Goal: Transaction & Acquisition: Obtain resource

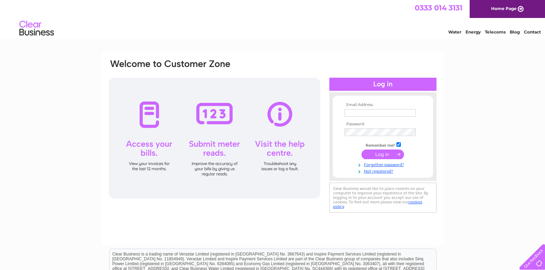
type input "info@stonehouseflowershop.co.uk"
click at [378, 154] on input "submit" at bounding box center [382, 155] width 43 height 10
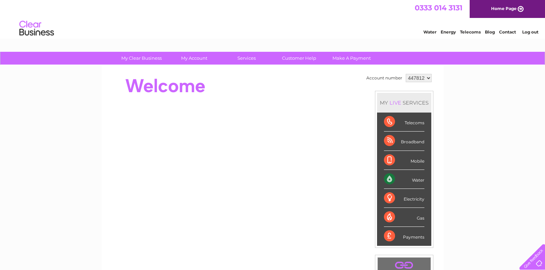
click at [401, 176] on div "Water" at bounding box center [404, 179] width 40 height 19
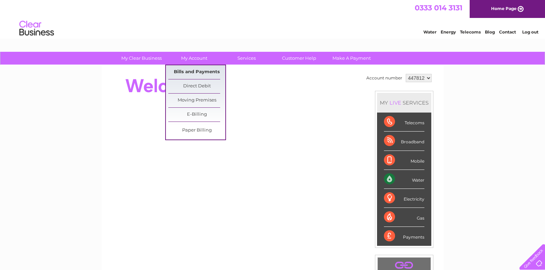
click at [190, 69] on link "Bills and Payments" at bounding box center [196, 72] width 57 height 14
click at [191, 72] on link "Bills and Payments" at bounding box center [196, 72] width 57 height 14
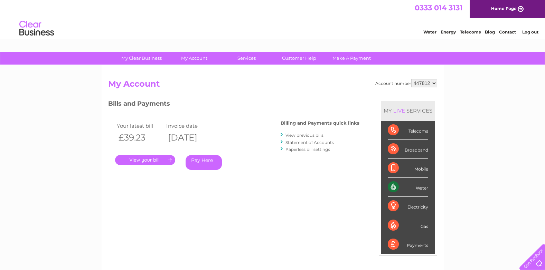
click at [292, 135] on link "View previous bills" at bounding box center [304, 135] width 38 height 5
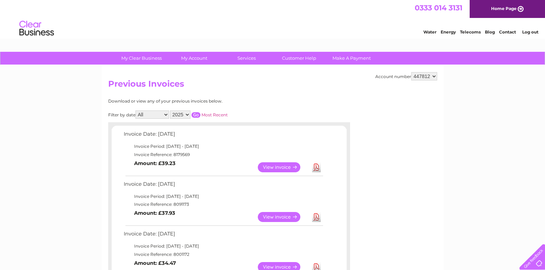
click at [280, 215] on link "View" at bounding box center [283, 217] width 51 height 10
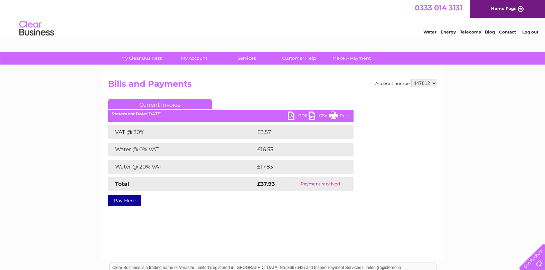
click at [294, 113] on link "PDF" at bounding box center [298, 117] width 21 height 10
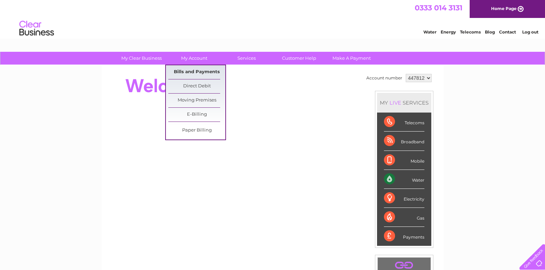
click at [197, 72] on link "Bills and Payments" at bounding box center [196, 72] width 57 height 14
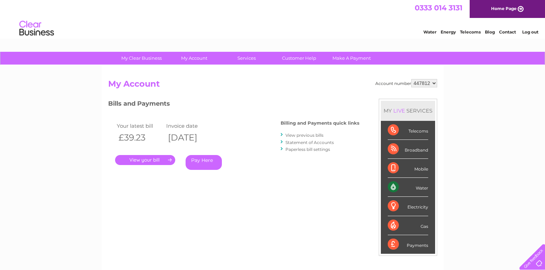
click at [145, 160] on link "." at bounding box center [145, 160] width 60 height 10
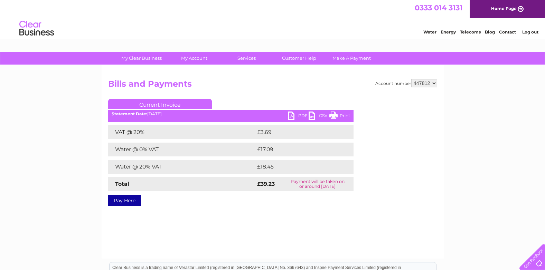
click at [293, 115] on link "PDF" at bounding box center [298, 117] width 21 height 10
